Goal: Transaction & Acquisition: Purchase product/service

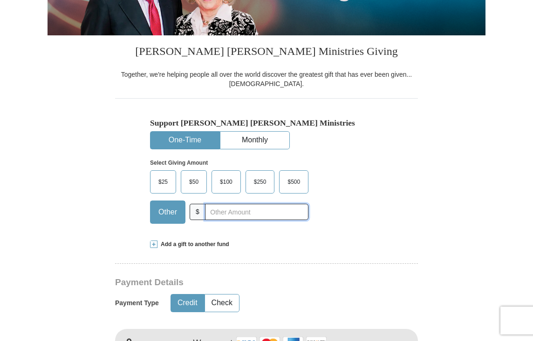
click at [241, 211] on input "text" at bounding box center [256, 212] width 103 height 16
type input "10"
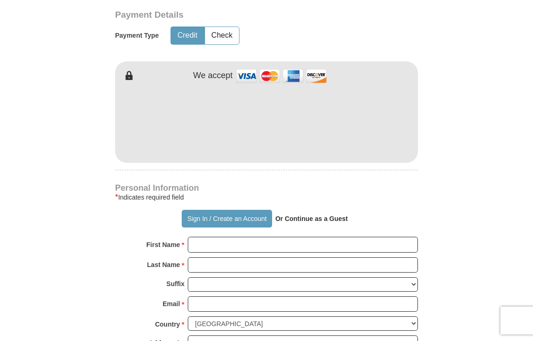
scroll to position [474, 0]
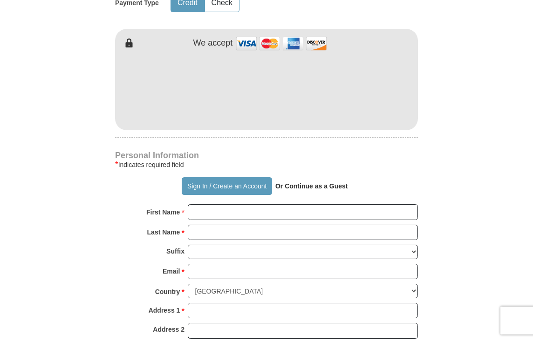
type button "[URL][DOMAIN_NAME]"
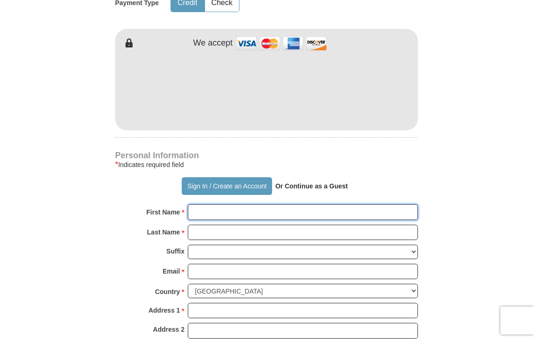
click at [239, 213] on input "First Name *" at bounding box center [303, 212] width 230 height 16
type input "[PERSON_NAME]"
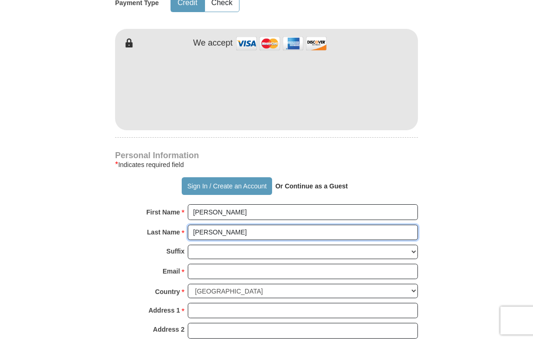
type input "[PERSON_NAME]"
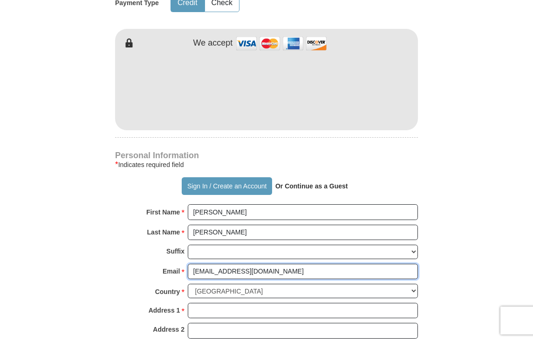
type input "[EMAIL_ADDRESS][DOMAIN_NAME]"
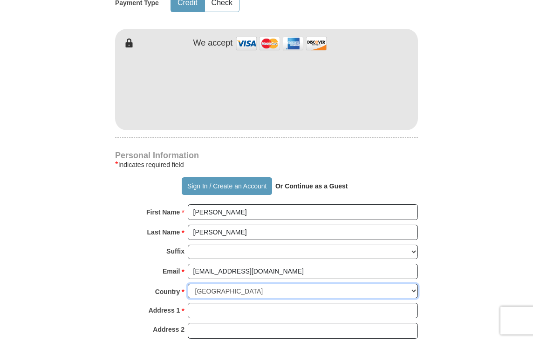
scroll to position [541, 0]
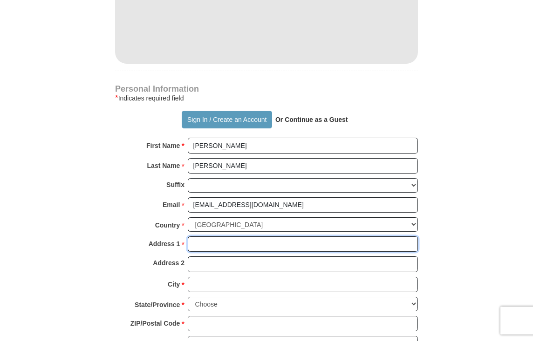
type input "2"
type input "[STREET_ADDRESS]"
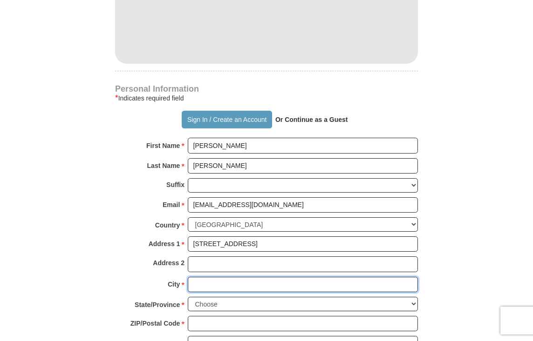
type input "[GEOGRAPHIC_DATA]"
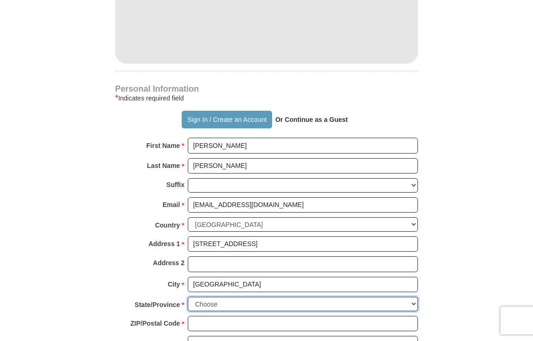
select select "[GEOGRAPHIC_DATA]"
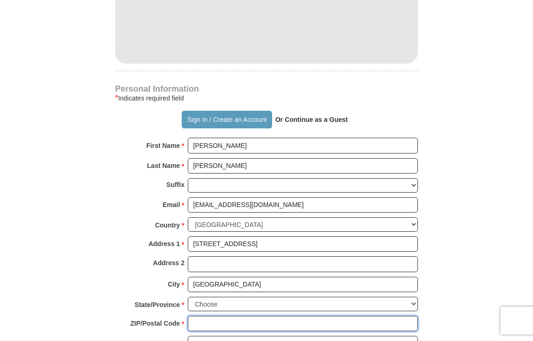
type input "75219"
type input "2489431112"
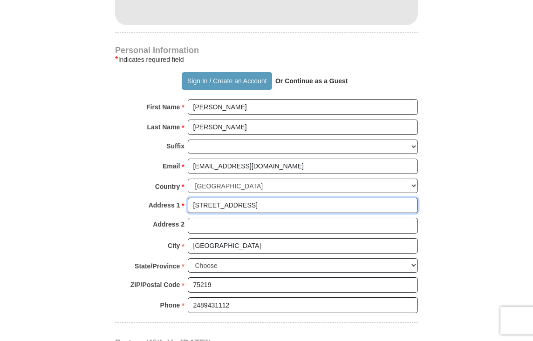
scroll to position [595, 0]
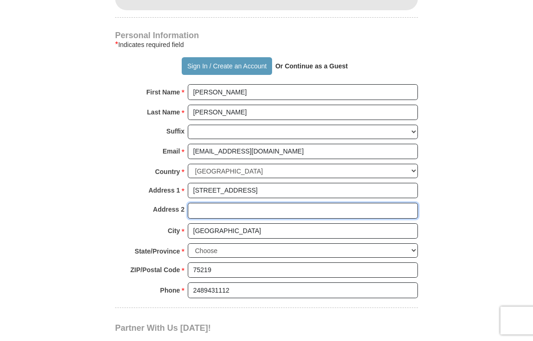
click at [226, 215] on input "Address 2" at bounding box center [303, 211] width 230 height 16
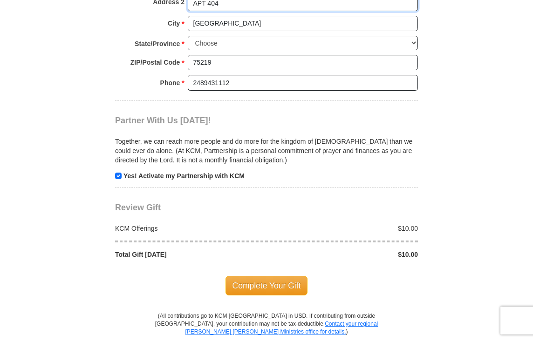
scroll to position [841, 0]
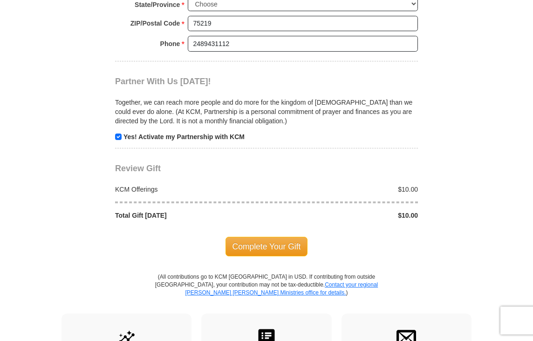
type input "APT 404"
click at [123, 141] on p "Yes! Activate my Partnership with KCM" at bounding box center [266, 136] width 303 height 9
click at [119, 139] on input "checkbox" at bounding box center [118, 137] width 7 height 7
checkbox input "true"
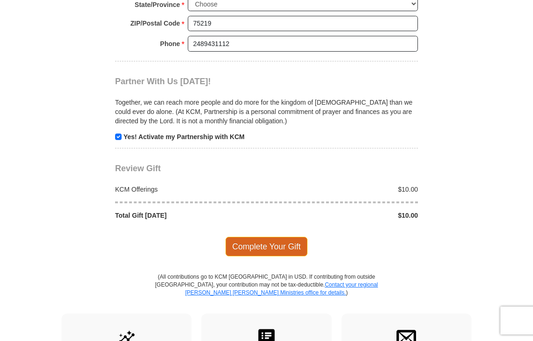
click at [240, 245] on span "Complete Your Gift" at bounding box center [266, 247] width 82 height 20
